Goal: Information Seeking & Learning: Learn about a topic

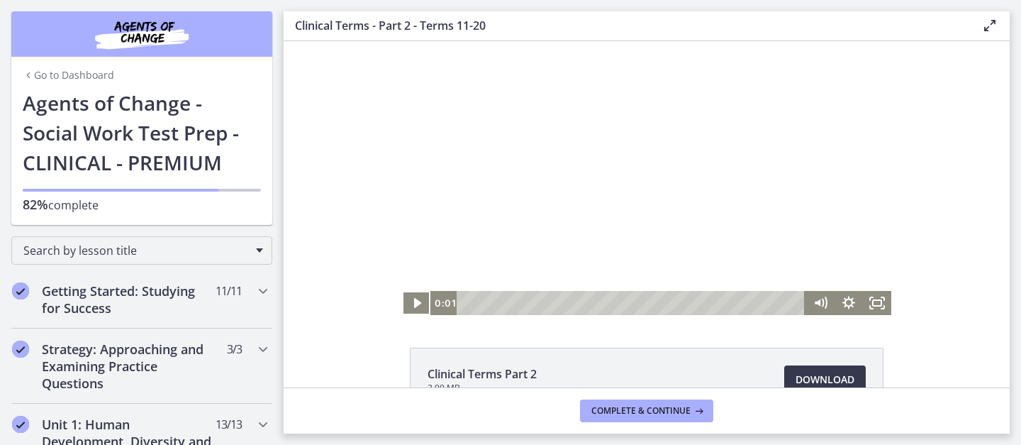
scroll to position [1204, 0]
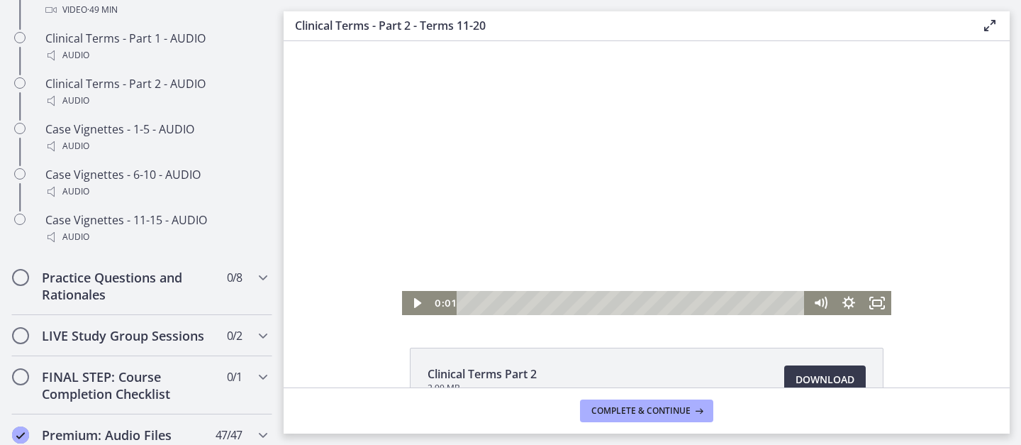
click at [785, 184] on div at bounding box center [646, 178] width 489 height 274
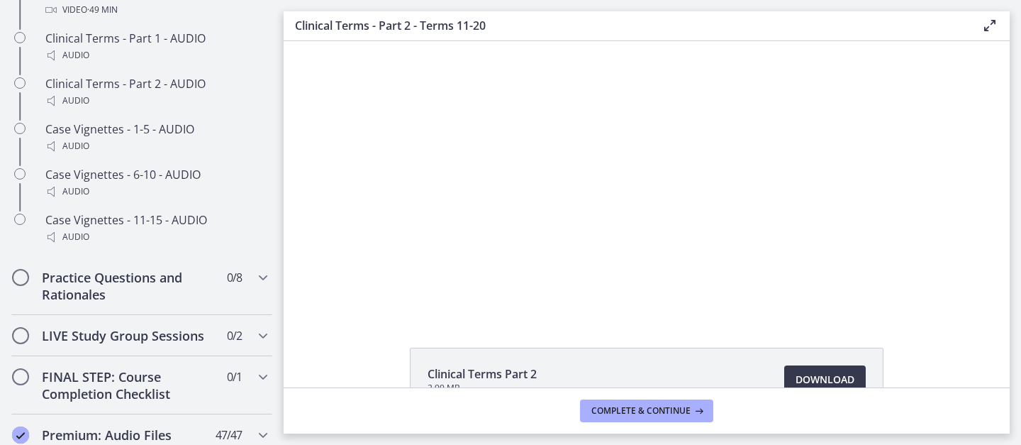
click at [829, 391] on footer "Complete & continue" at bounding box center [647, 410] width 726 height 46
click at [816, 372] on span "Download Opens in a new window" at bounding box center [825, 379] width 59 height 17
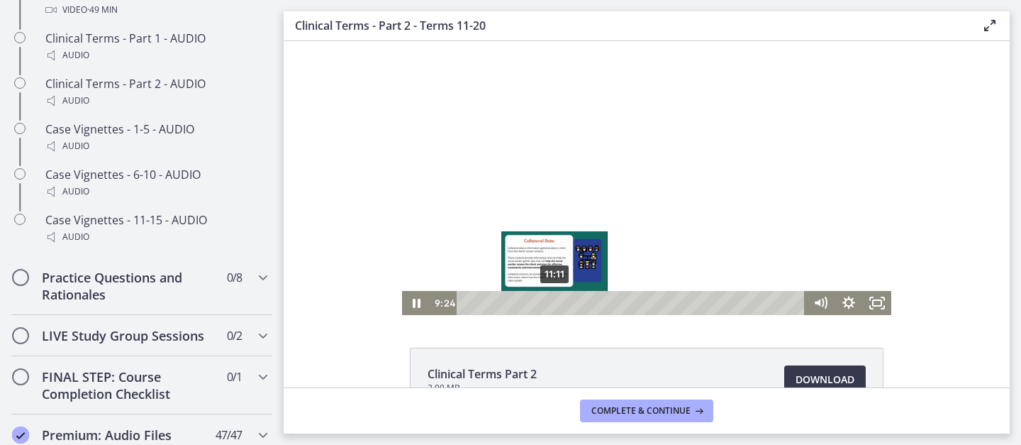
click at [555, 299] on div "11:11" at bounding box center [633, 303] width 332 height 24
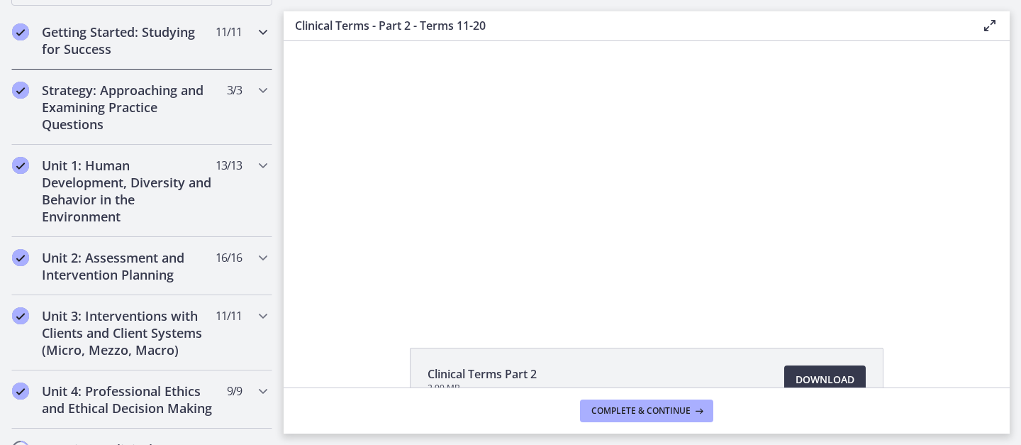
scroll to position [0, 0]
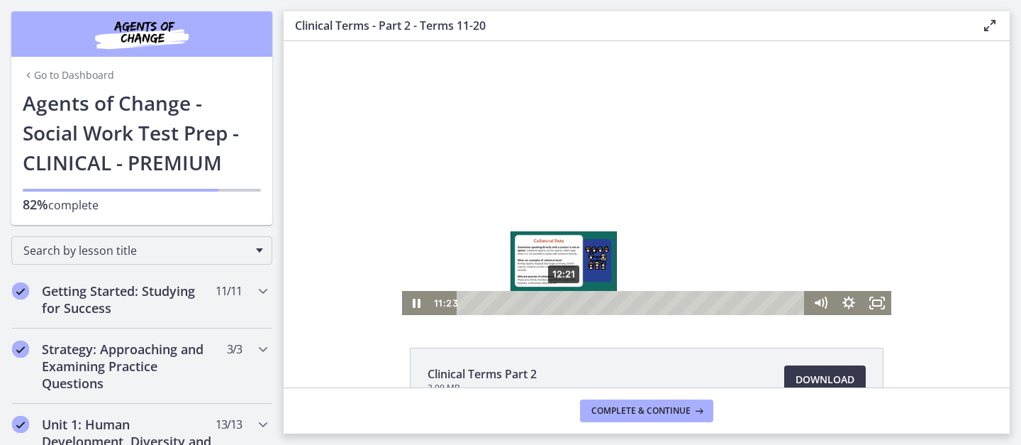
click at [565, 300] on div "12:21" at bounding box center [633, 303] width 332 height 24
click at [570, 301] on div "13:05" at bounding box center [633, 303] width 332 height 24
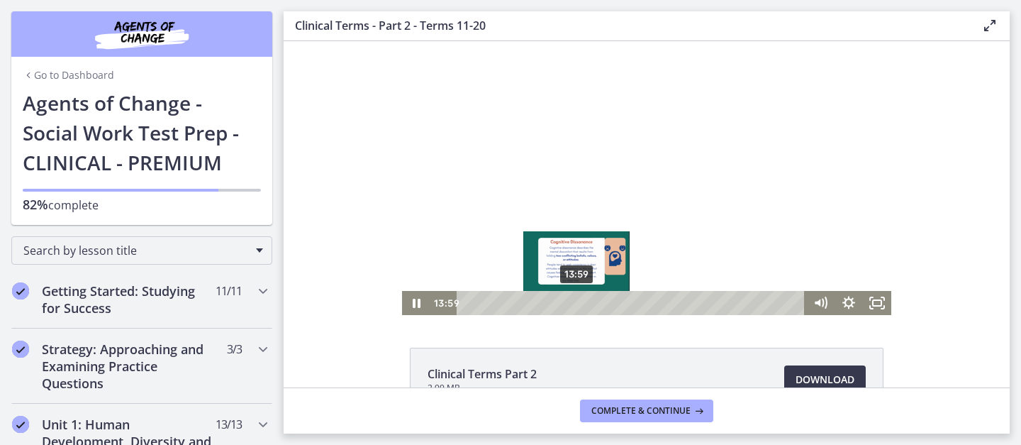
click at [577, 303] on div "13:59" at bounding box center [633, 303] width 332 height 24
click at [577, 304] on div "Playbar" at bounding box center [577, 303] width 8 height 8
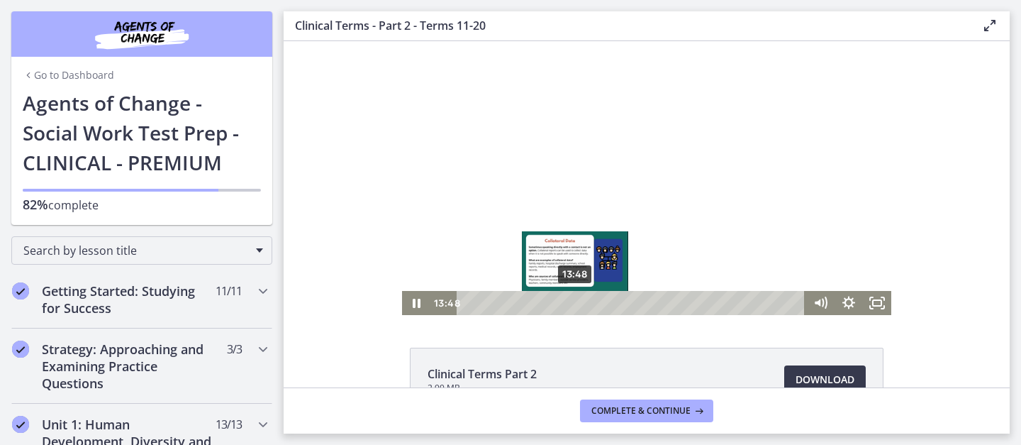
click at [576, 304] on div "Playbar" at bounding box center [576, 303] width 8 height 8
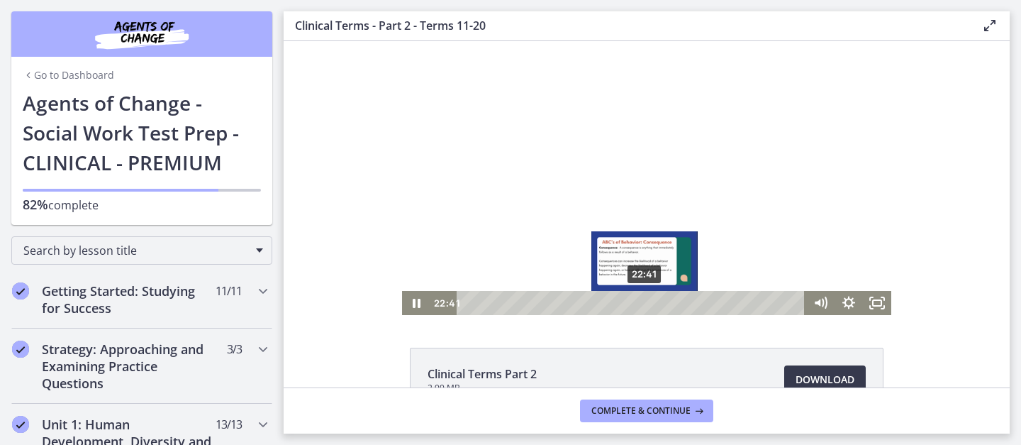
click at [645, 301] on div "22:41" at bounding box center [633, 303] width 332 height 24
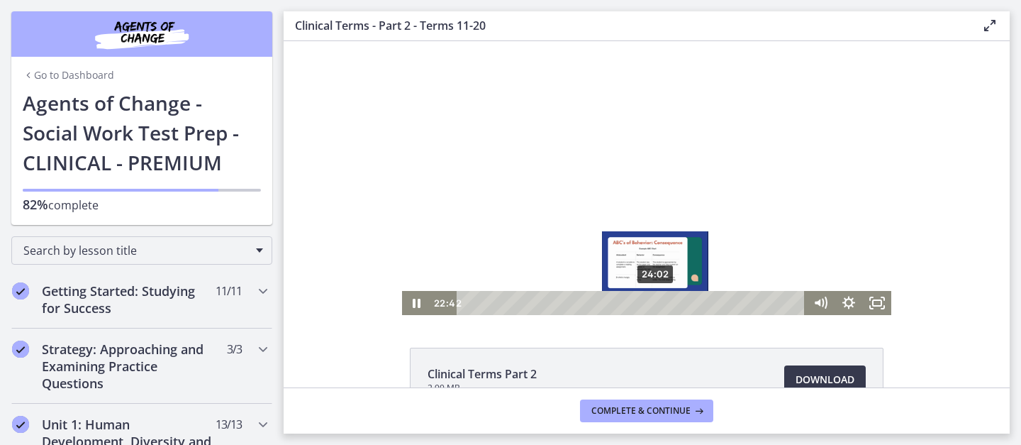
click at [656, 303] on div "24:02" at bounding box center [633, 303] width 332 height 24
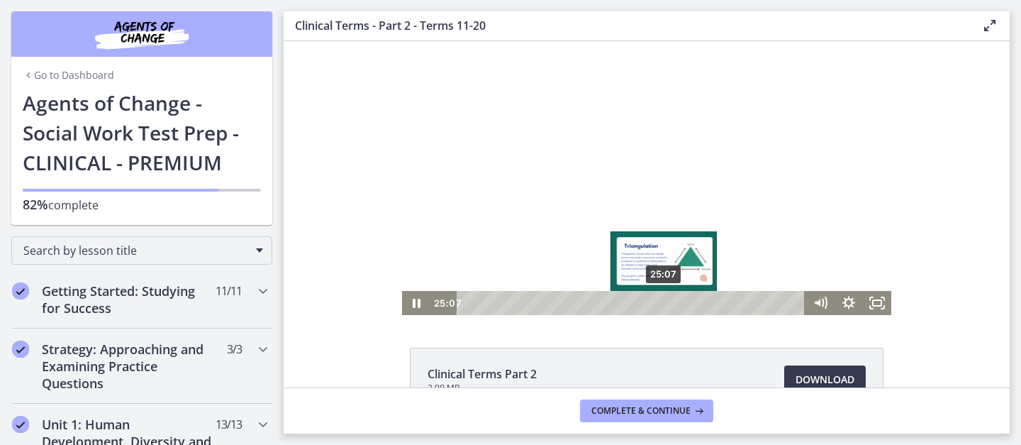
click at [665, 304] on div "25:07" at bounding box center [633, 303] width 332 height 24
click at [661, 303] on div "Playbar" at bounding box center [660, 303] width 8 height 8
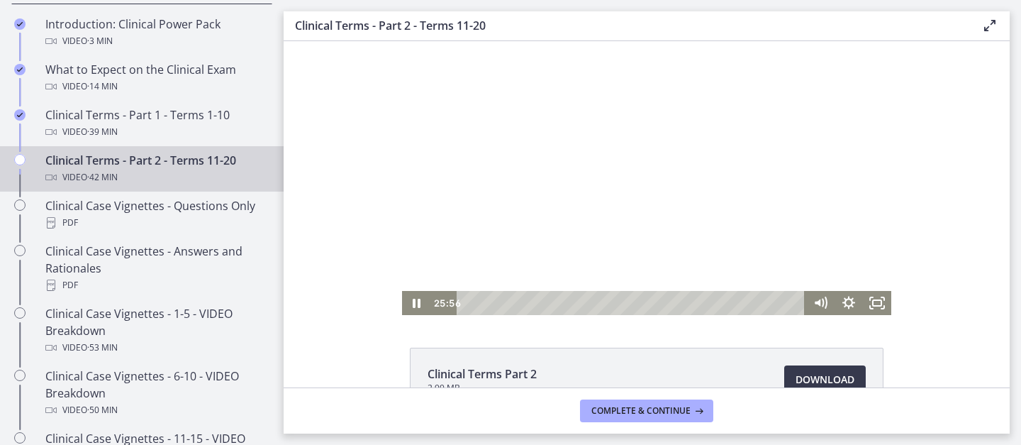
scroll to position [739, 0]
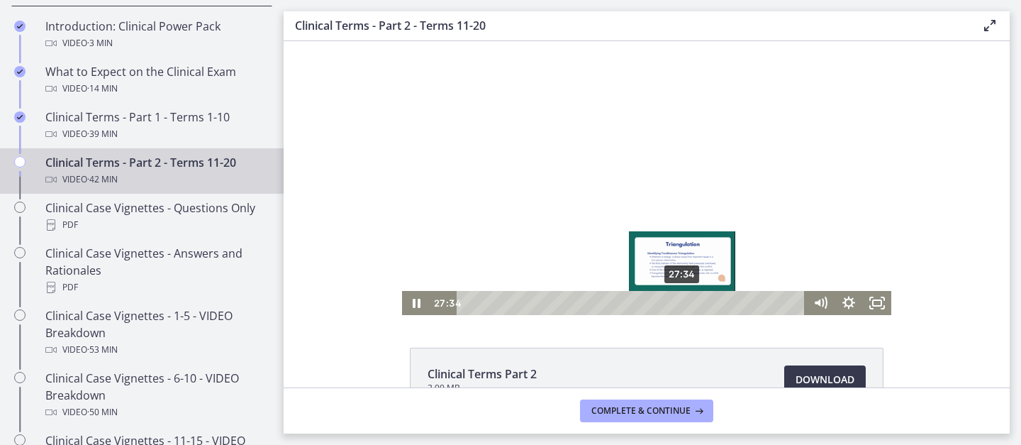
click at [684, 301] on div "27:34" at bounding box center [633, 303] width 332 height 24
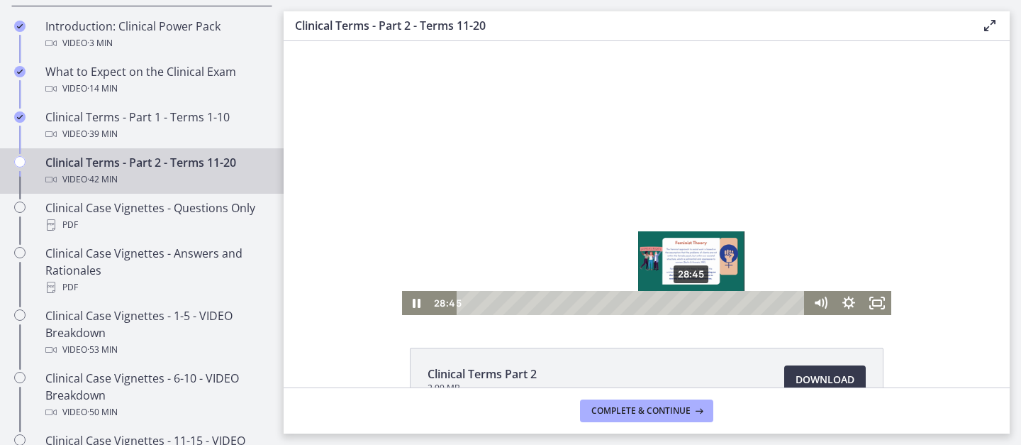
click at [693, 301] on div "28:45" at bounding box center [633, 303] width 332 height 24
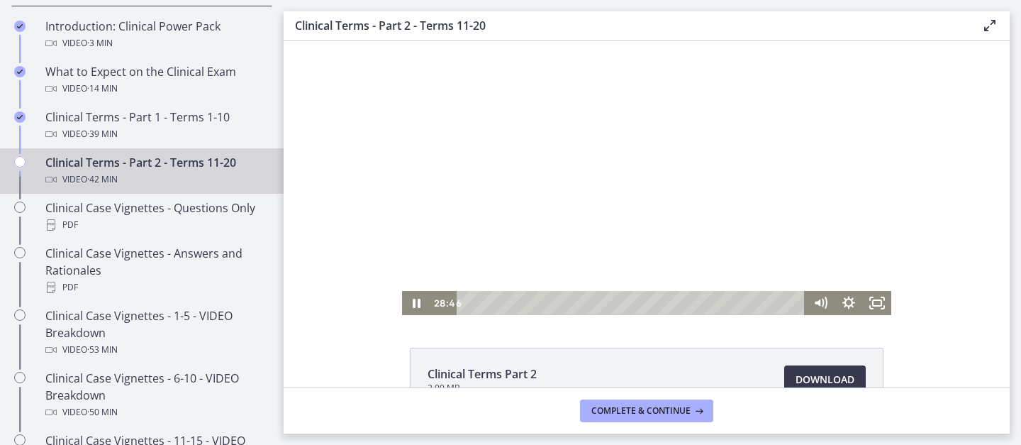
click at [648, 206] on div at bounding box center [646, 178] width 489 height 274
click at [604, 132] on div at bounding box center [646, 178] width 489 height 274
click at [517, 147] on div at bounding box center [646, 178] width 489 height 274
